Goal: Find specific page/section: Find specific page/section

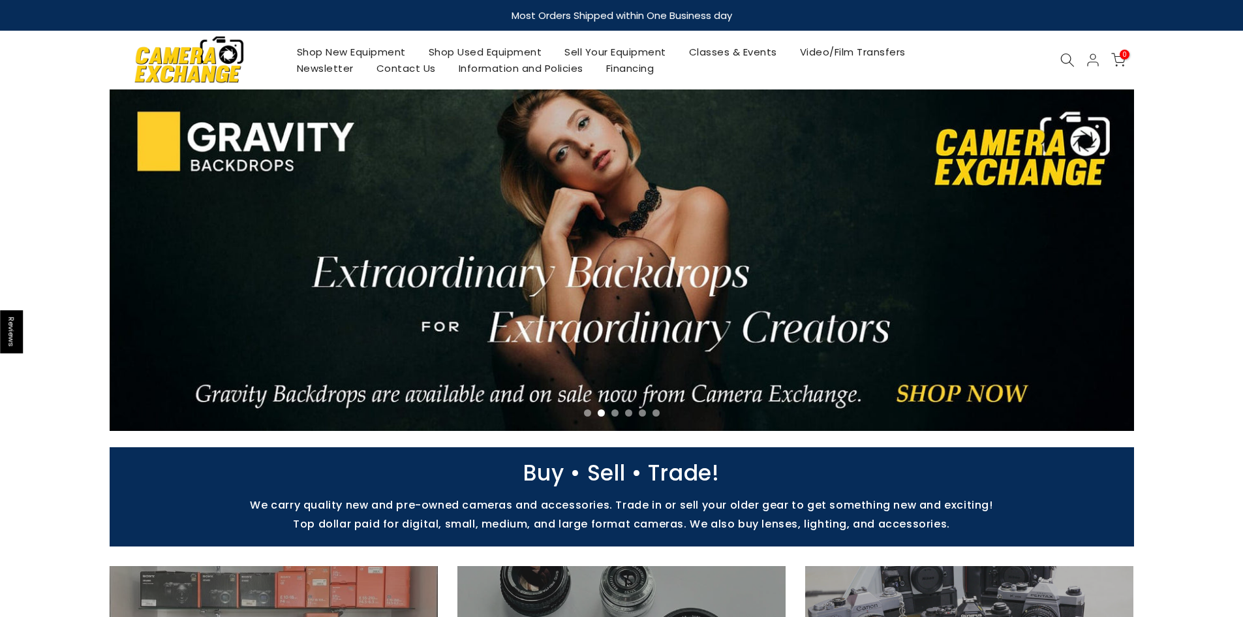
click at [396, 71] on link "Contact Us" at bounding box center [406, 68] width 82 height 16
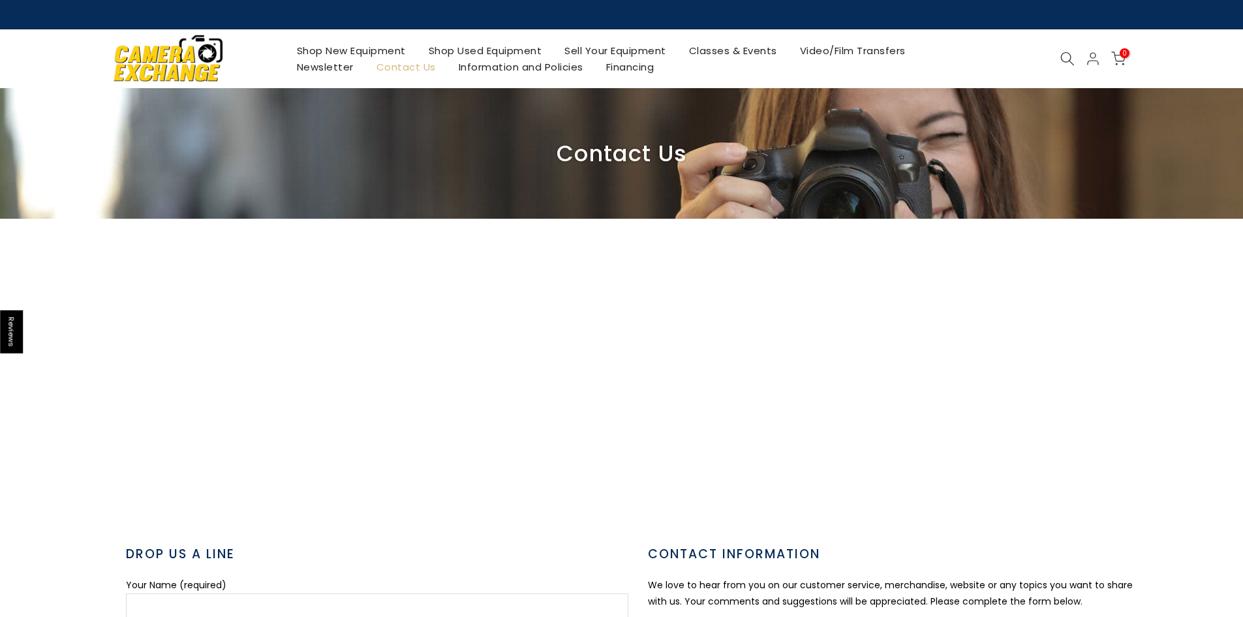
click at [340, 55] on link "Shop New Equipment" at bounding box center [351, 50] width 132 height 16
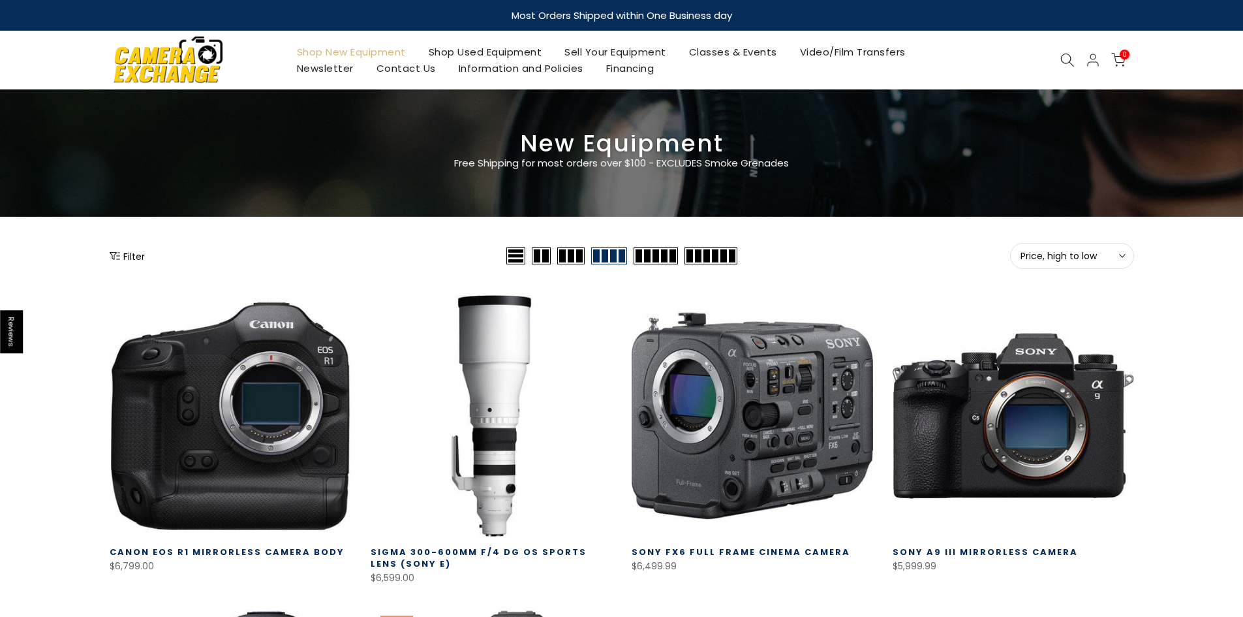
click at [121, 258] on button "Filter" at bounding box center [127, 255] width 35 height 13
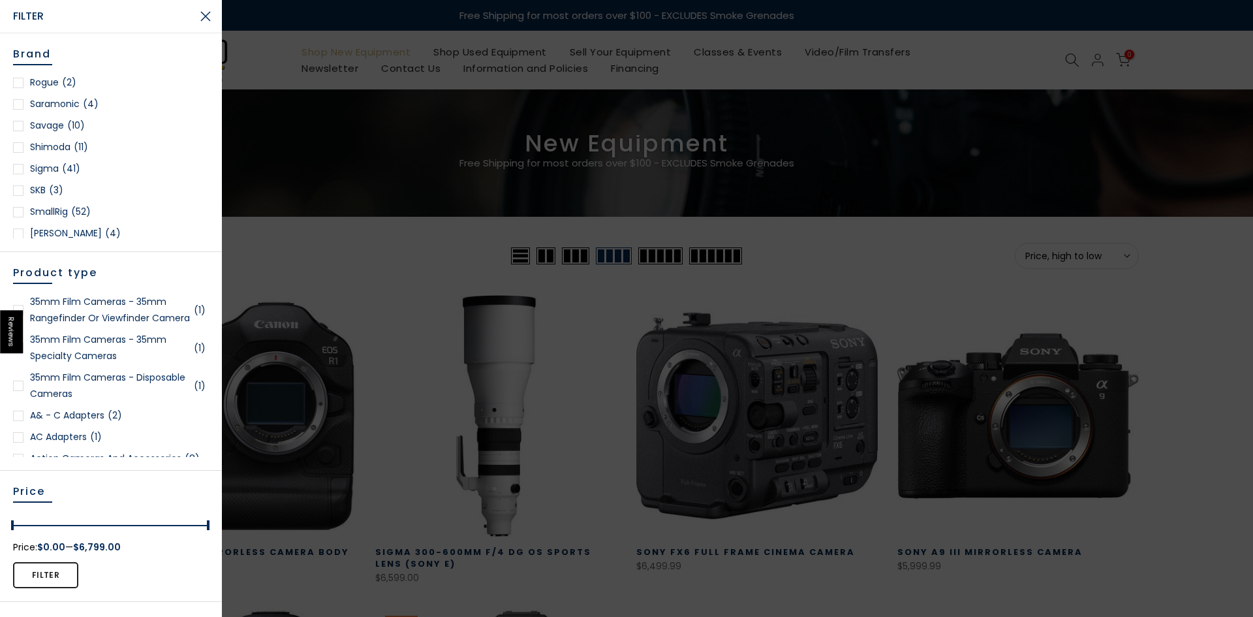
scroll to position [1762, 0]
click at [40, 181] on link "Sony (36)" at bounding box center [111, 189] width 196 height 16
